Goal: Task Accomplishment & Management: Manage account settings

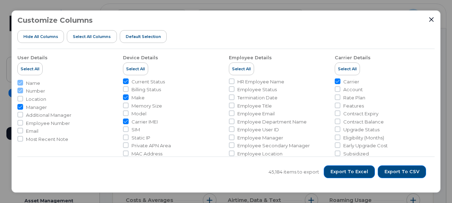
scroll to position [284, 0]
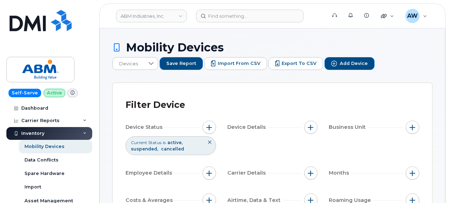
drag, startPoint x: 449, startPoint y: 17, endPoint x: 449, endPoint y: 31, distance: 14.2
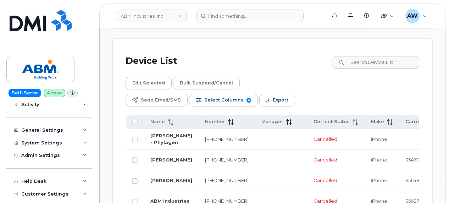
scroll to position [133, 0]
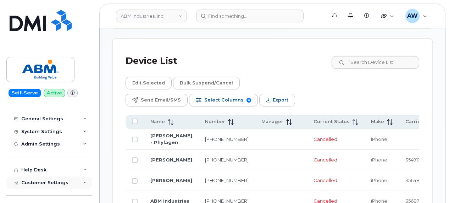
click at [88, 185] on div "Customer Settings" at bounding box center [49, 182] width 86 height 13
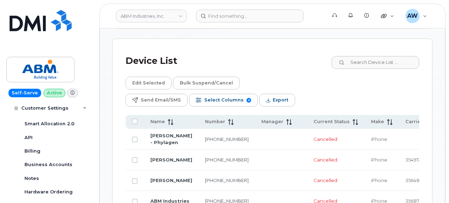
scroll to position [308, 0]
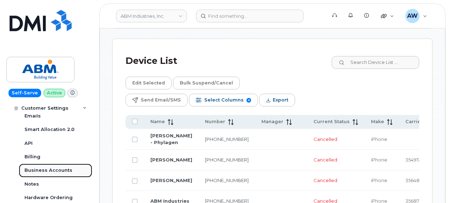
click at [67, 169] on div "Business Accounts" at bounding box center [48, 170] width 48 height 6
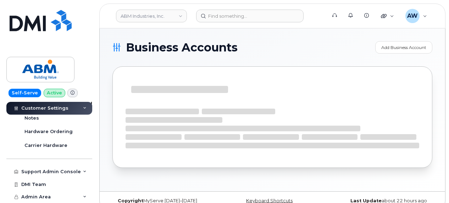
scroll to position [240, 0]
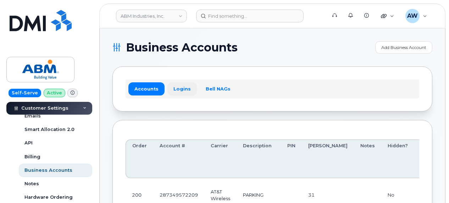
click at [179, 91] on link "Logins" at bounding box center [182, 88] width 29 height 13
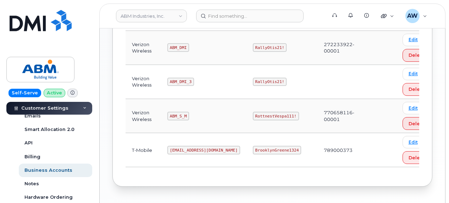
scroll to position [280, 0]
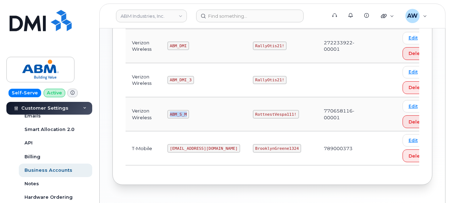
drag, startPoint x: 169, startPoint y: 109, endPoint x: 188, endPoint y: 109, distance: 19.2
click at [188, 109] on td "ABM_S_M" at bounding box center [204, 114] width 86 height 34
copy code "ABM_S_M"
drag, startPoint x: 229, startPoint y: 110, endPoint x: 269, endPoint y: 110, distance: 39.4
click at [269, 110] on code "RottnestVespa111!" at bounding box center [276, 114] width 46 height 9
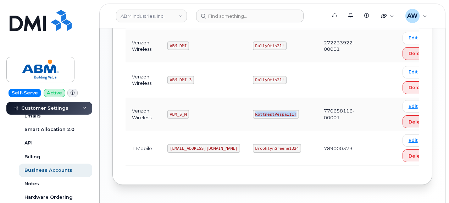
copy code "RottnestVespa111!"
